Goal: Use online tool/utility: Utilize a website feature to perform a specific function

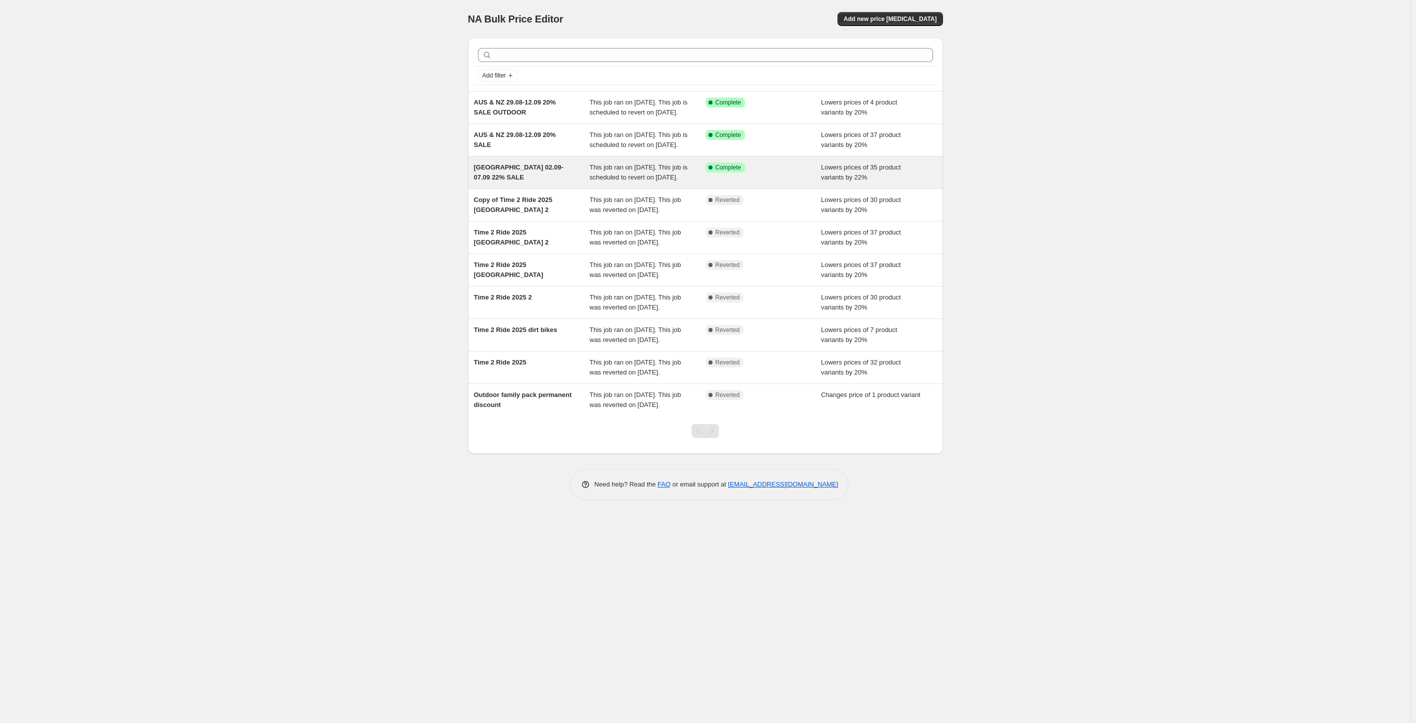
click at [521, 183] on div "North America 02.09-07.09 22% SALE" at bounding box center [532, 173] width 116 height 20
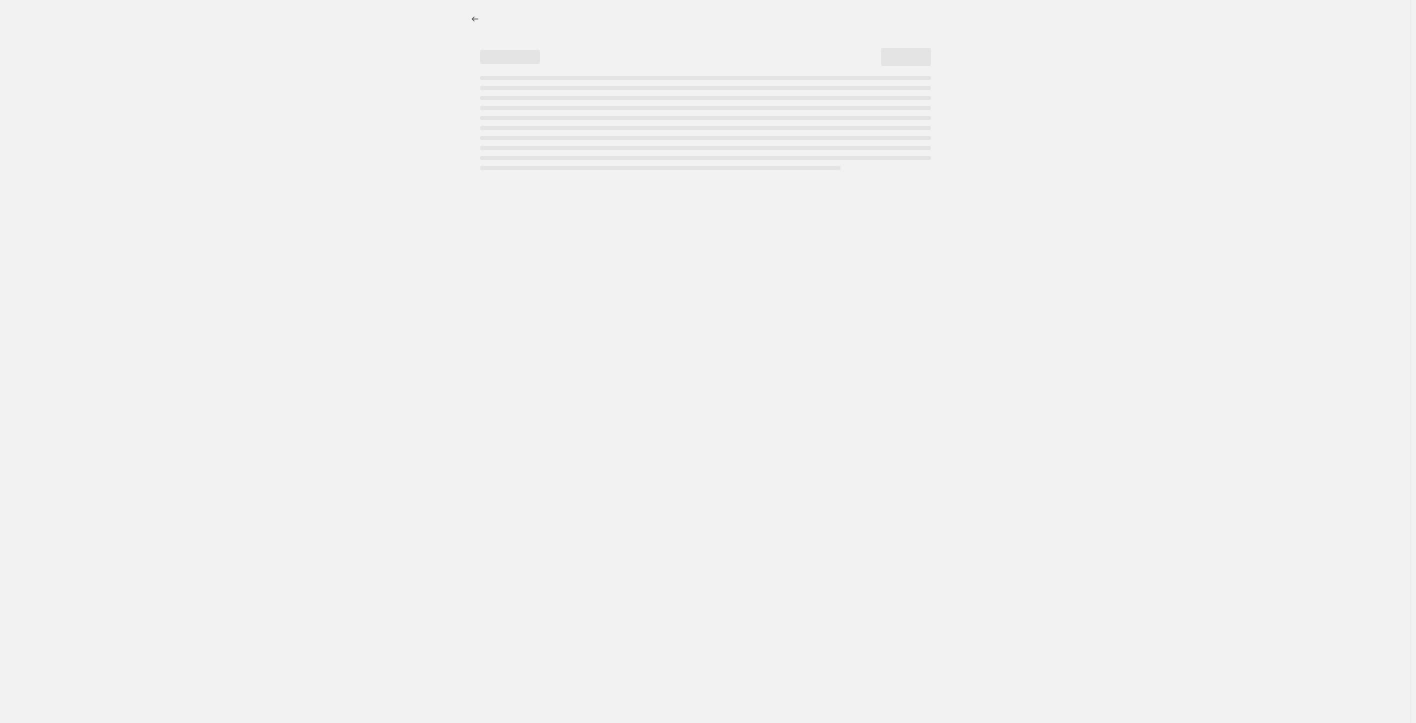
select select "percentage"
select select "collection"
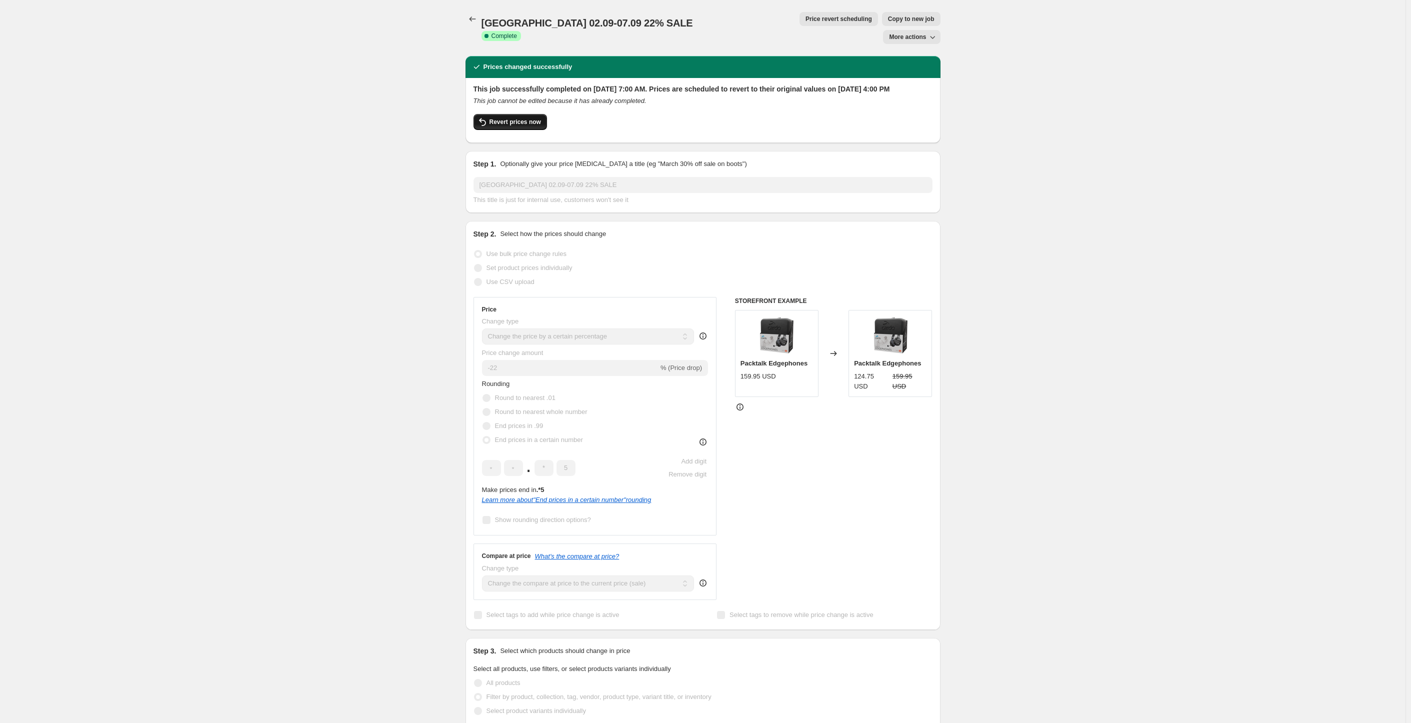
click at [524, 118] on span "Revert prices now" at bounding box center [516, 122] width 52 height 8
checkbox input "false"
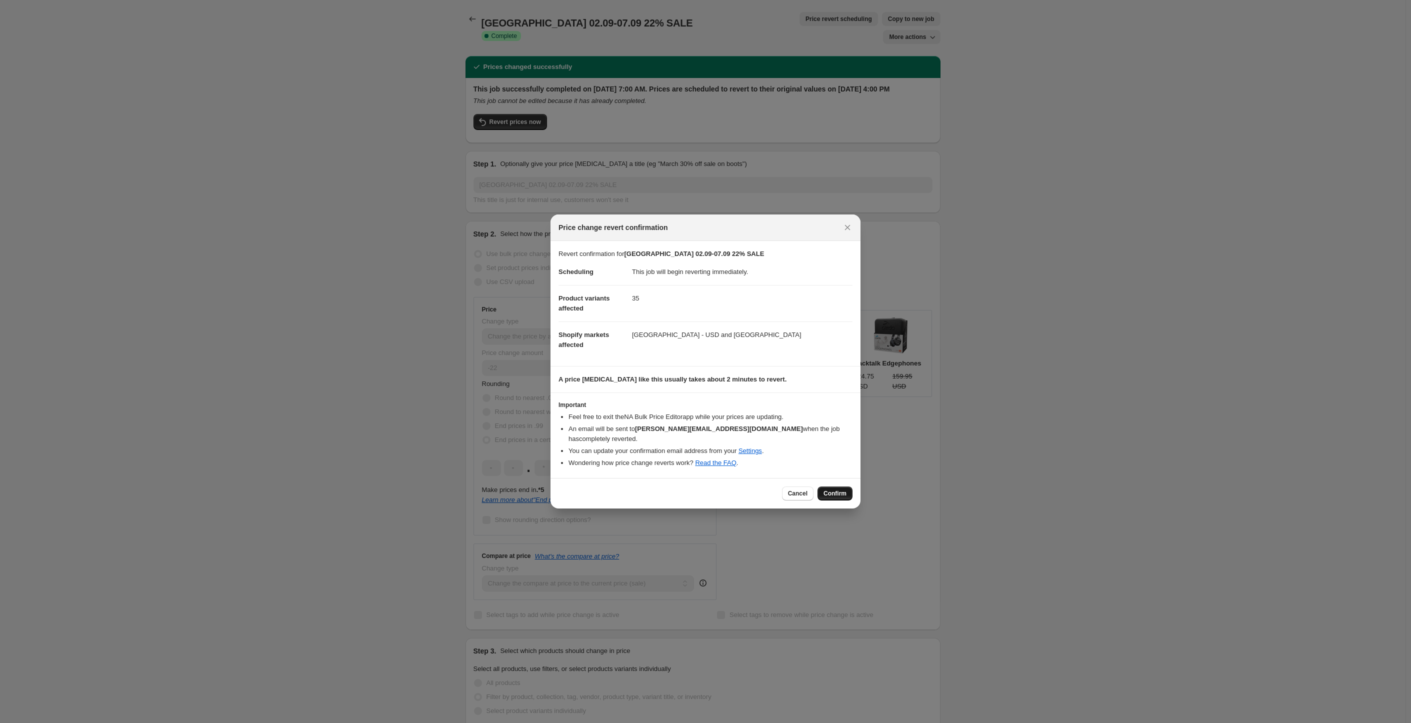
click at [841, 490] on span "Confirm" at bounding box center [835, 494] width 23 height 8
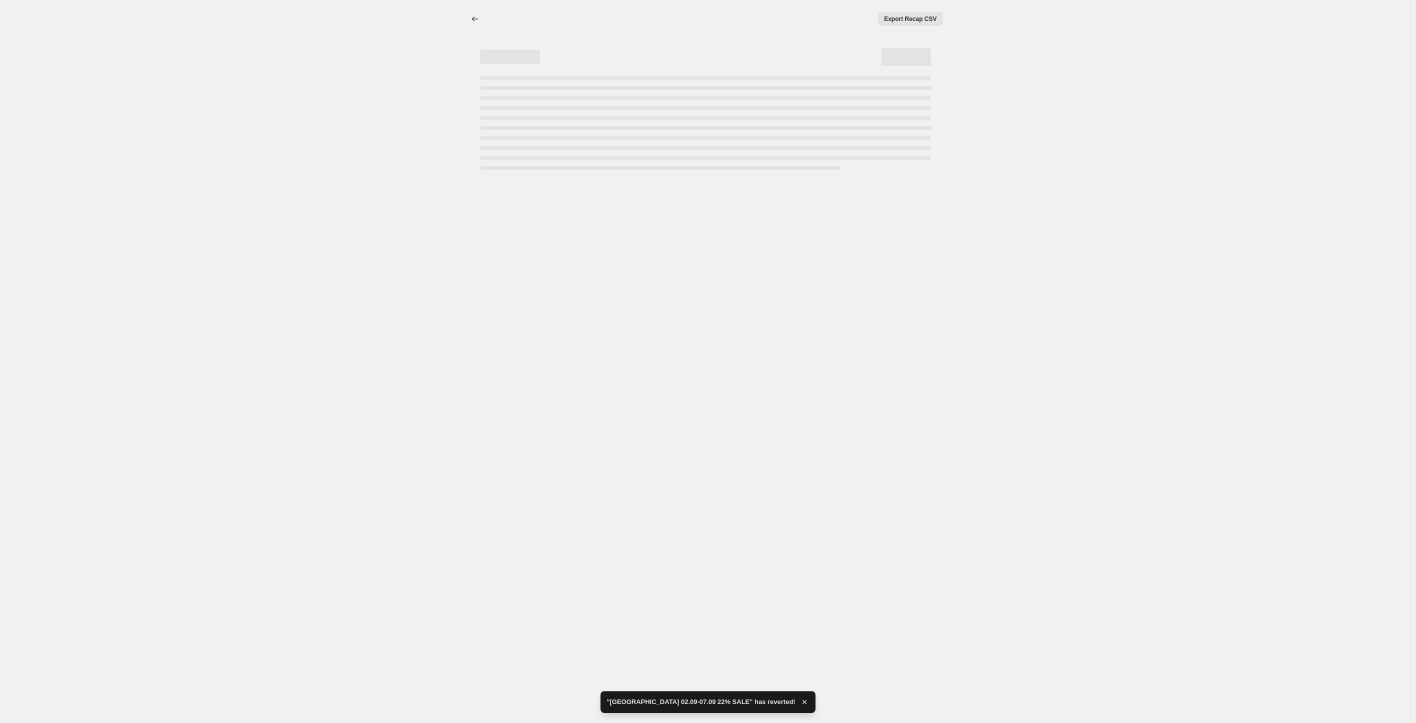
select select "percentage"
select select "collection"
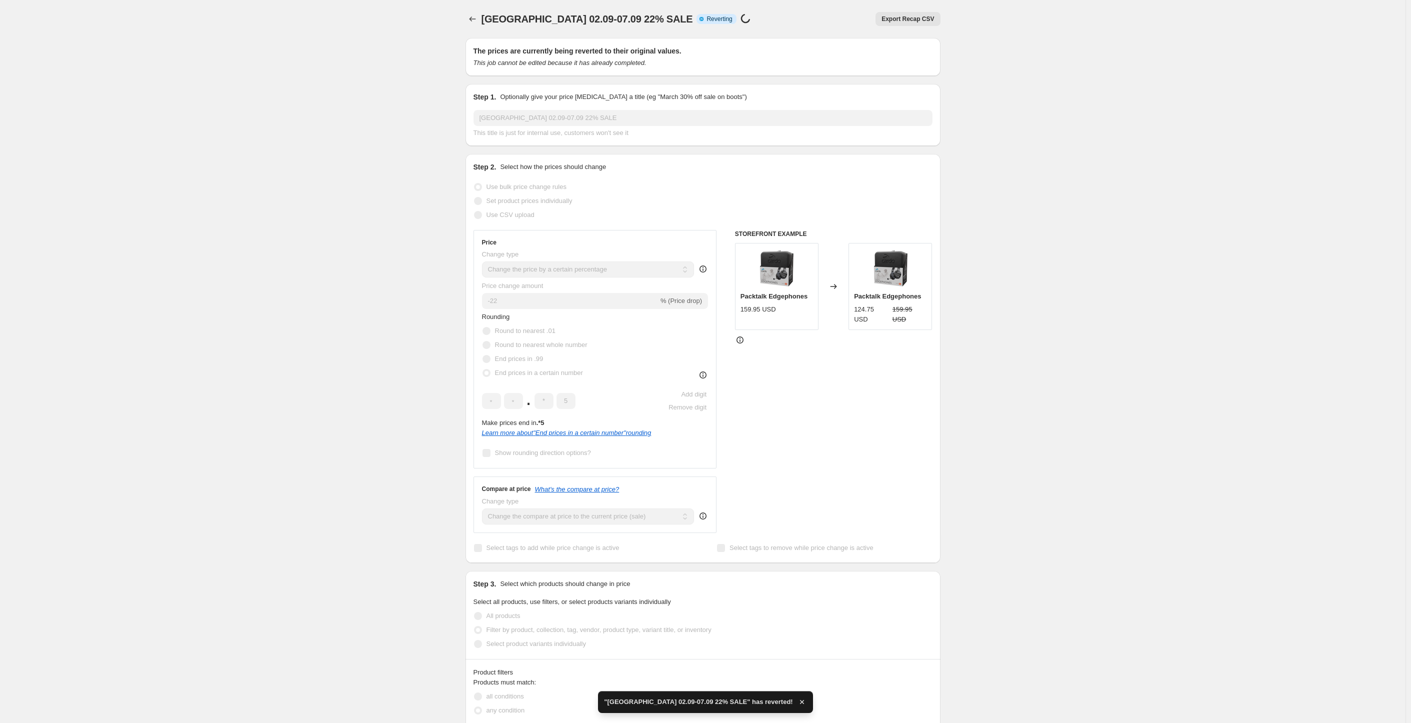
checkbox input "true"
